Goal: Task Accomplishment & Management: Manage account settings

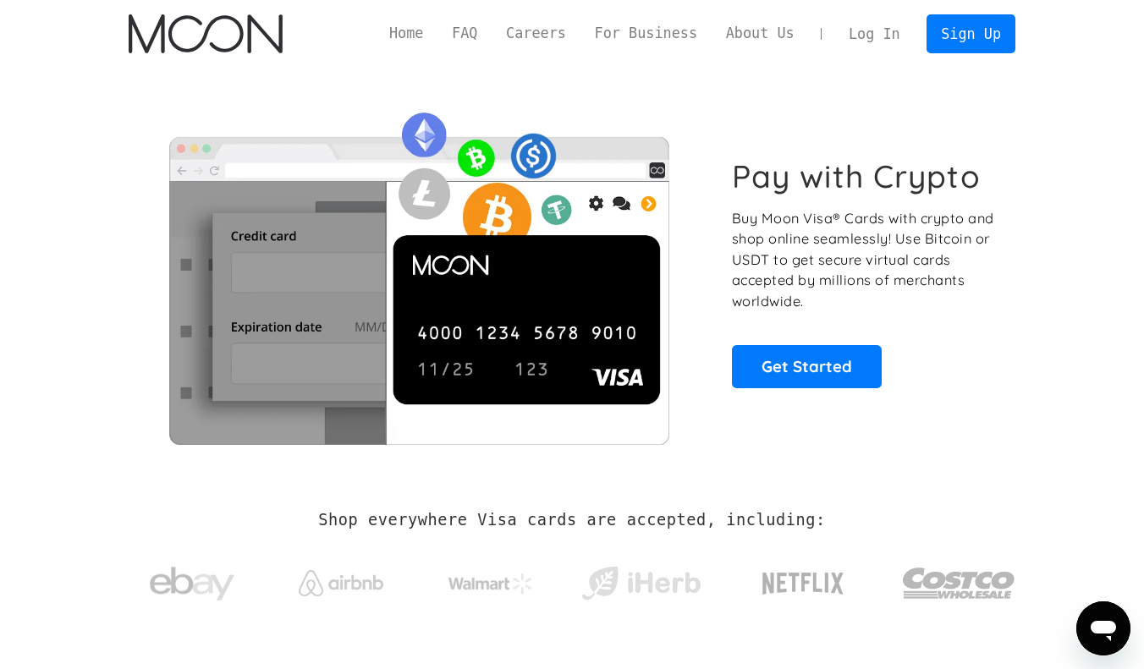
click at [852, 22] on link "Log In" at bounding box center [874, 33] width 80 height 37
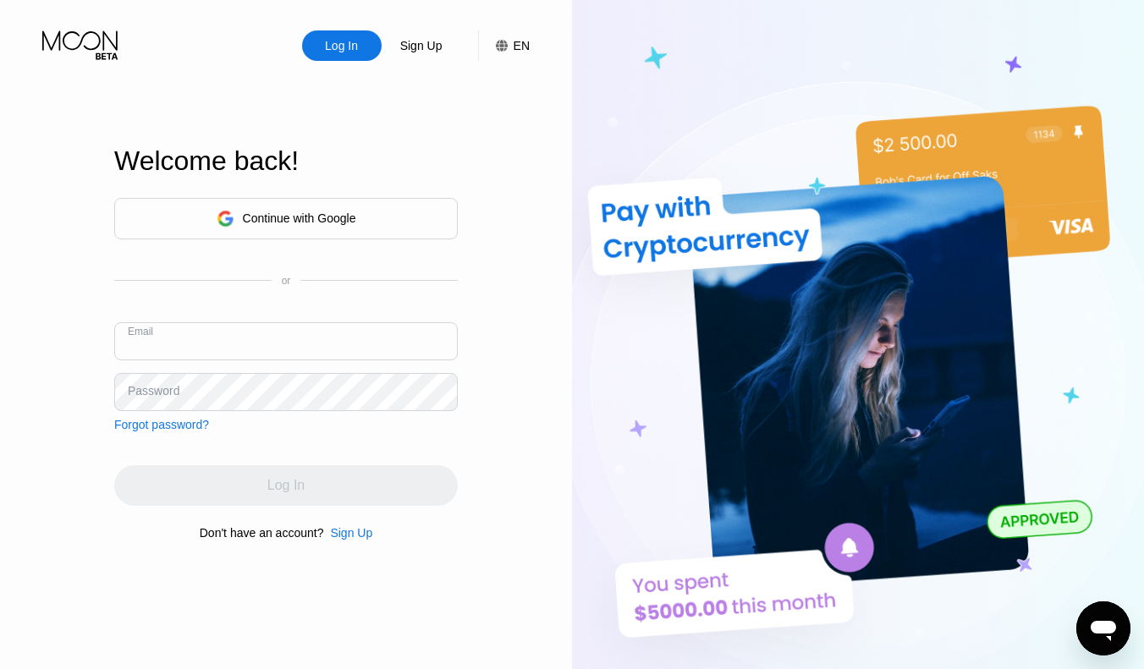
paste input "[PERSON_NAME][EMAIL_ADDRESS][DOMAIN_NAME]"
type input "[PERSON_NAME][EMAIL_ADDRESS][DOMAIN_NAME]"
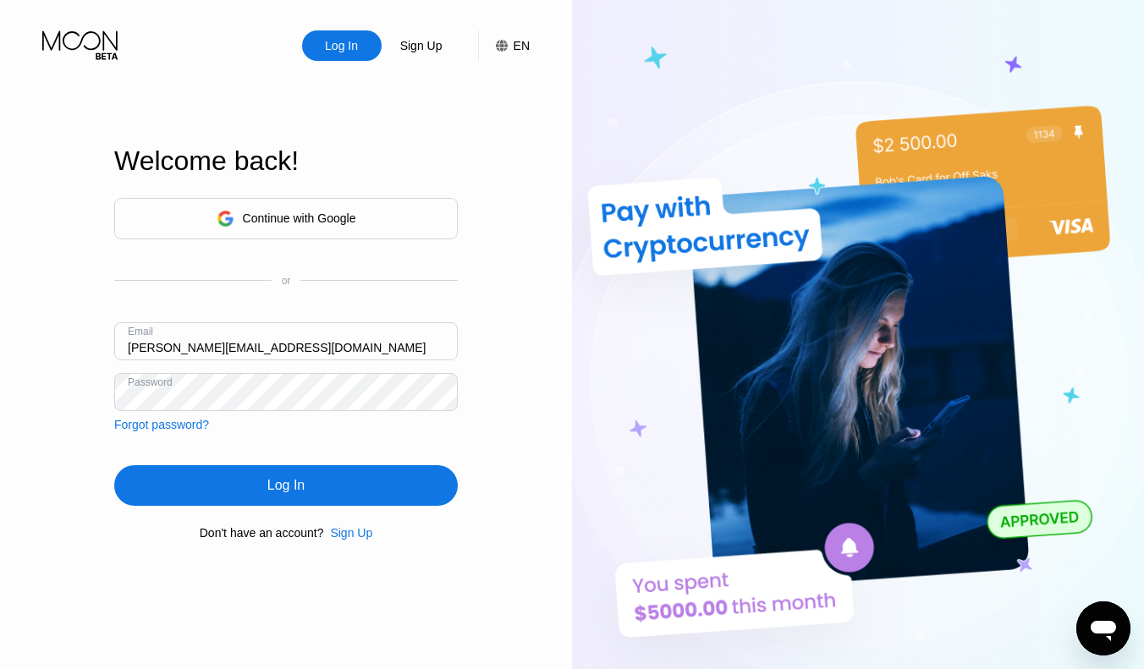
click at [344, 460] on div "Continue with Google or Email [PERSON_NAME][EMAIL_ADDRESS][DOMAIN_NAME] Passwor…" at bounding box center [286, 369] width 344 height 344
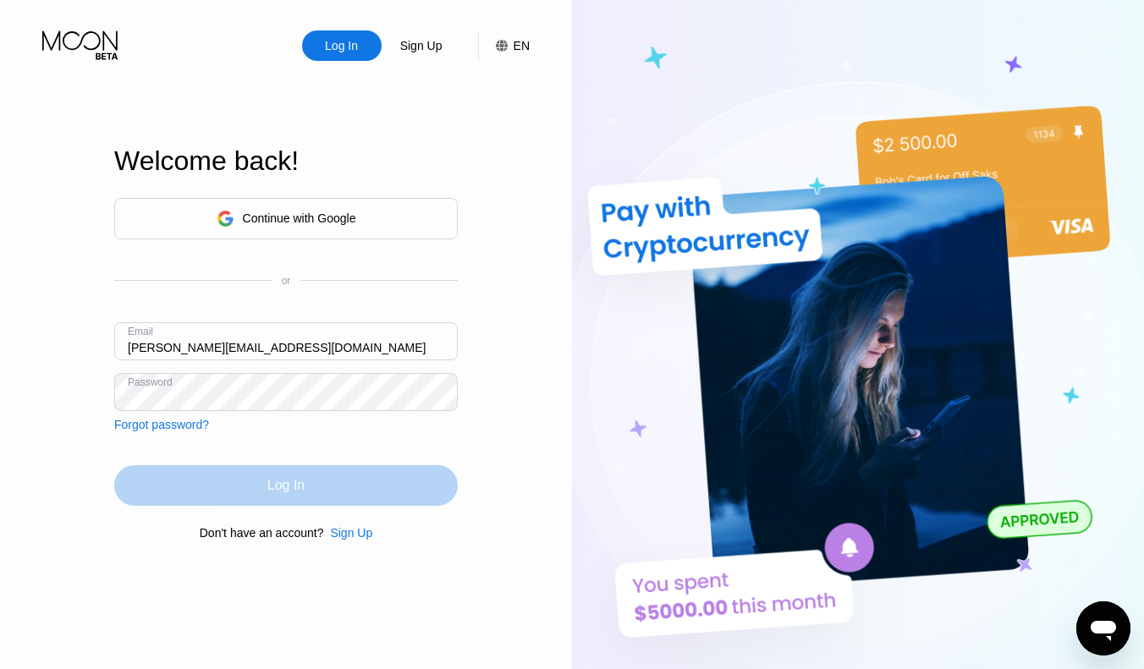
click at [344, 473] on div "Log In" at bounding box center [286, 485] width 344 height 41
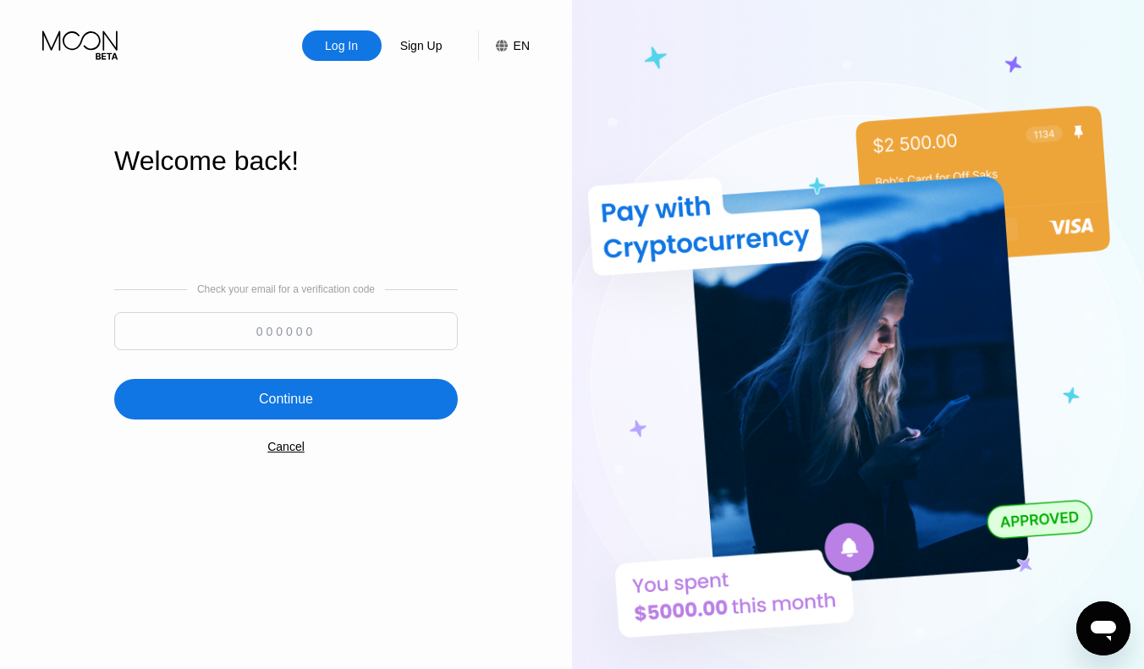
click at [453, 330] on input at bounding box center [286, 331] width 344 height 38
type input "663547"
click at [313, 393] on div "Continue" at bounding box center [286, 399] width 54 height 17
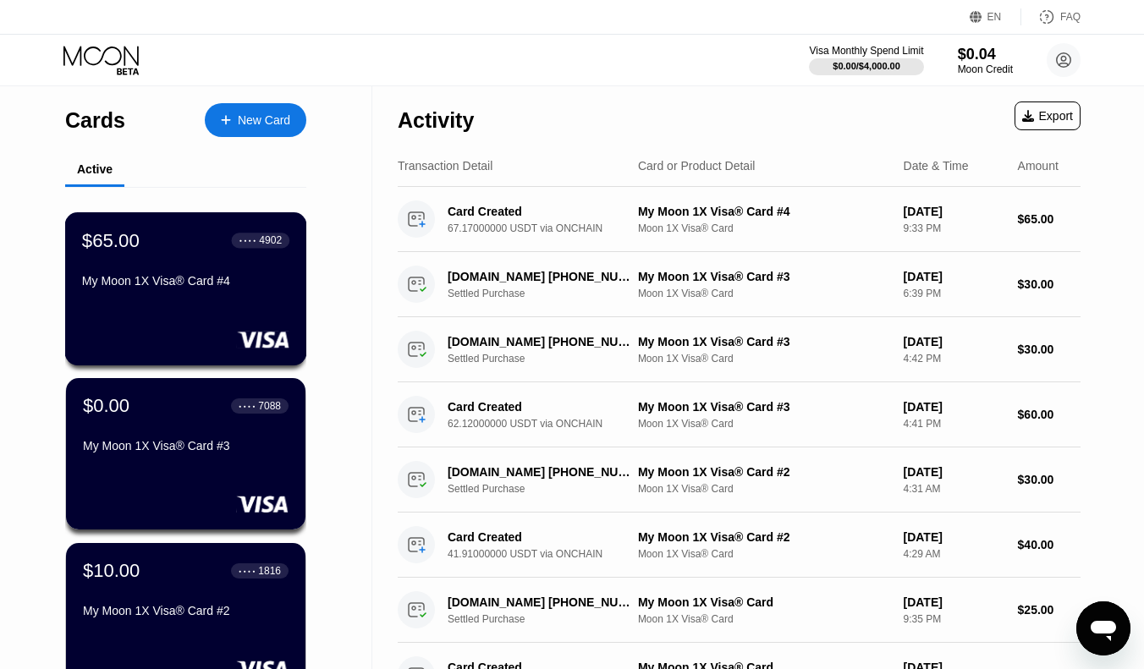
click at [220, 267] on div "$65.00 ● ● ● ● 4902 My Moon 1X Visa® Card #4" at bounding box center [185, 261] width 207 height 65
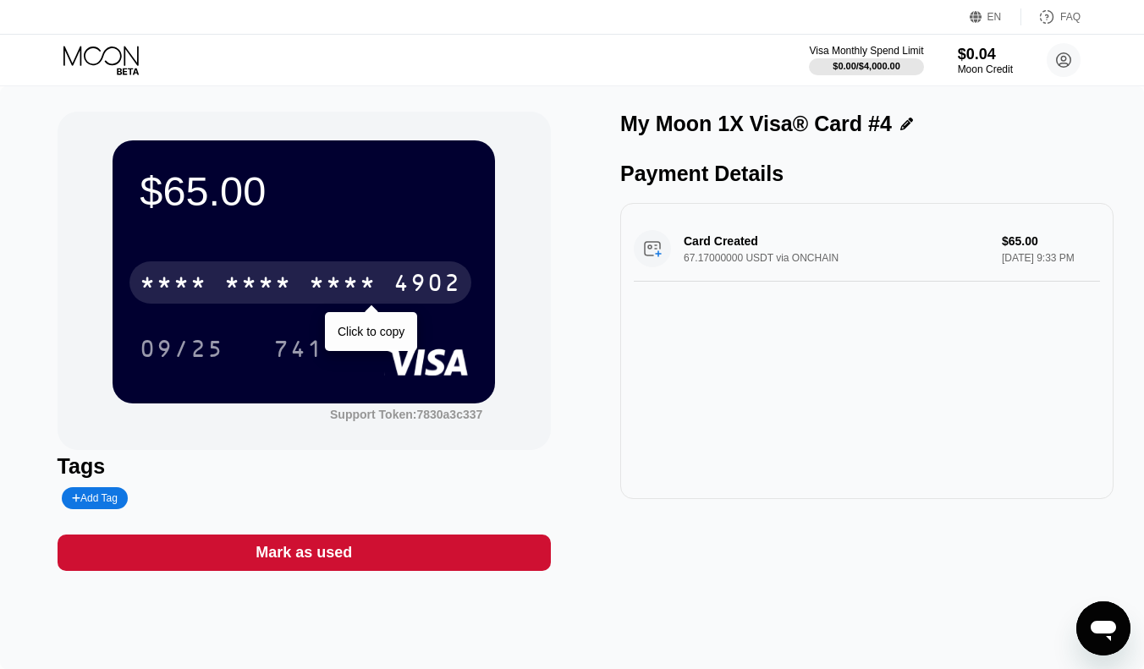
click at [366, 287] on div "* * * *" at bounding box center [343, 285] width 68 height 27
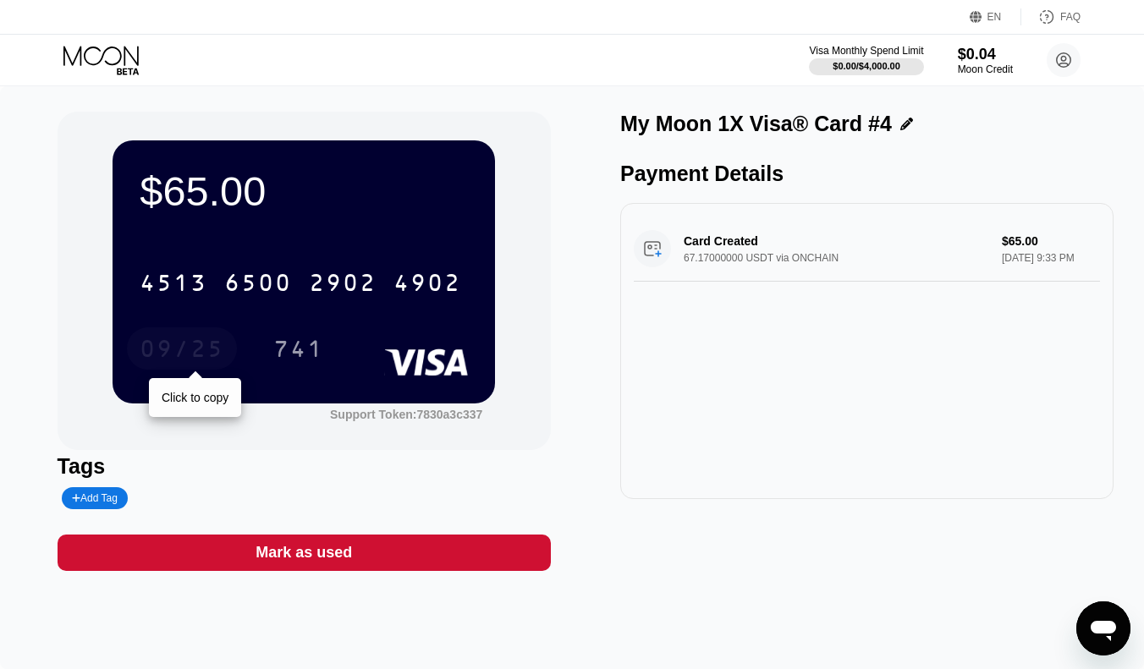
click at [195, 355] on div "09/25" at bounding box center [182, 351] width 85 height 27
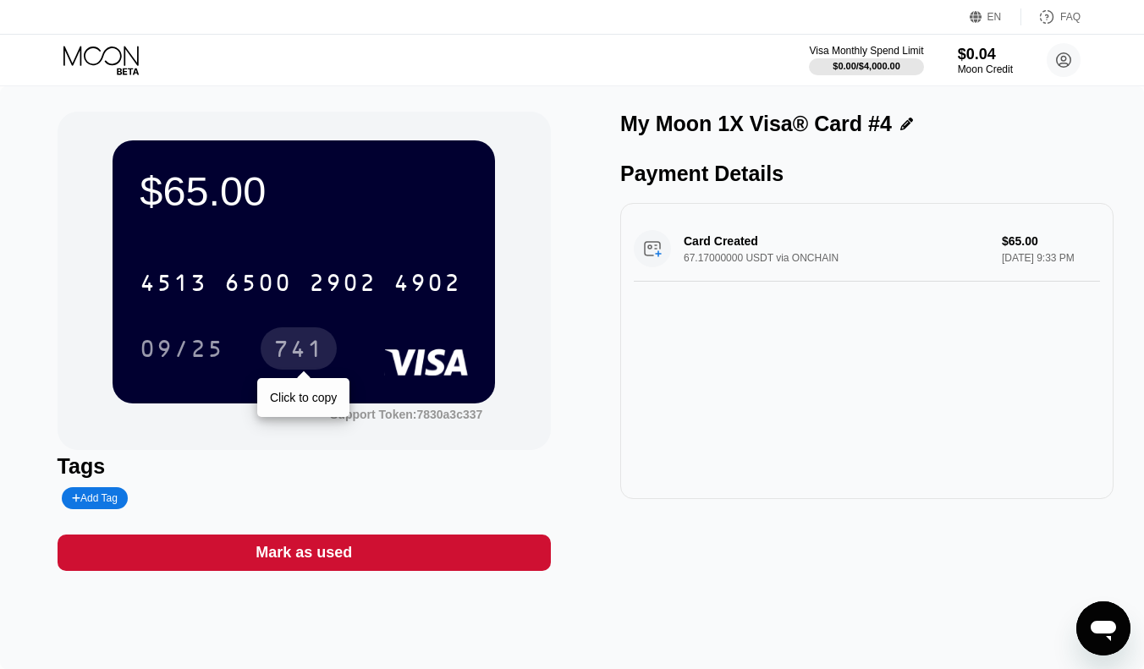
click at [313, 349] on div "741" at bounding box center [298, 351] width 51 height 27
